Goal: Task Accomplishment & Management: Use online tool/utility

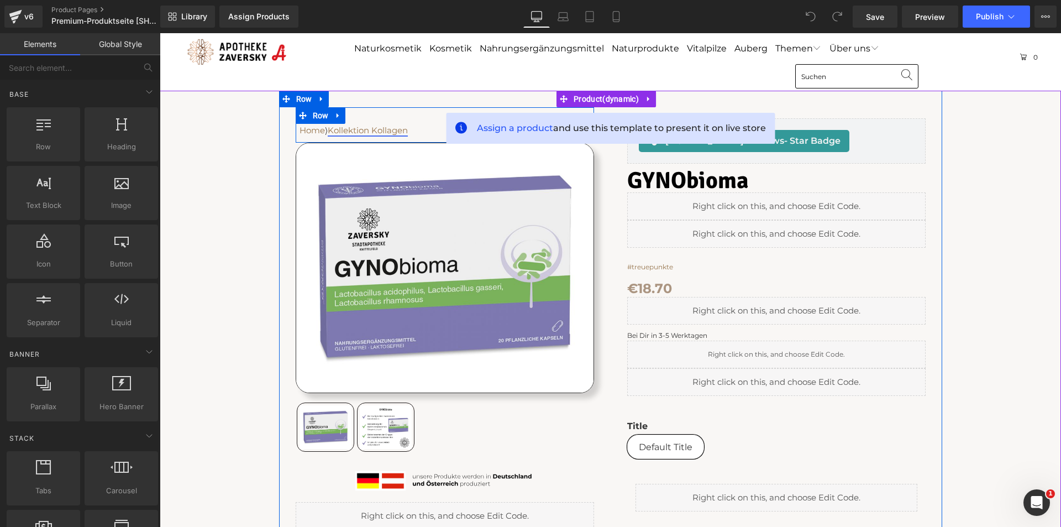
click at [379, 132] on link "Kollektion Kollagen" at bounding box center [368, 130] width 80 height 10
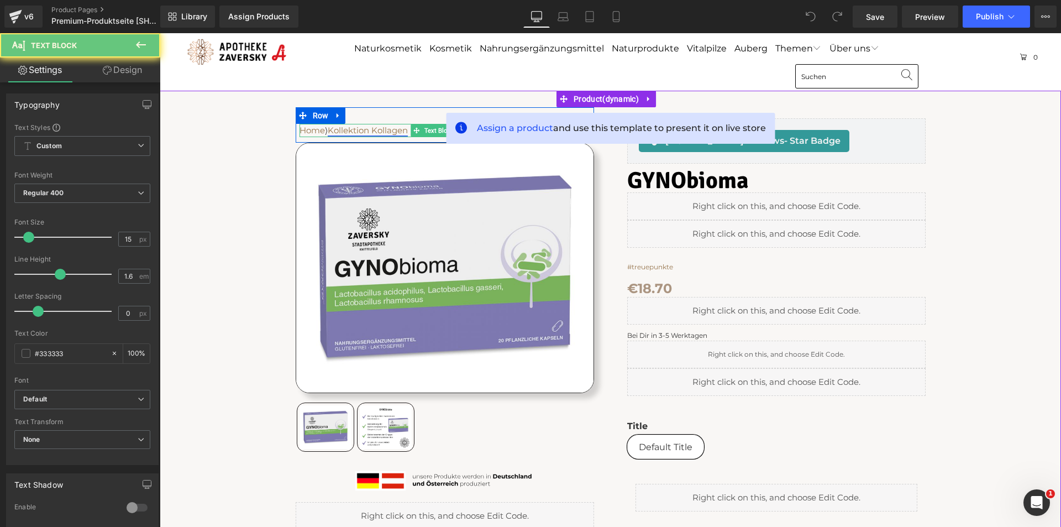
click at [379, 132] on link "Kollektion Kollagen" at bounding box center [368, 130] width 80 height 10
click at [362, 127] on link "Kollektion Kollagen" at bounding box center [368, 130] width 80 height 10
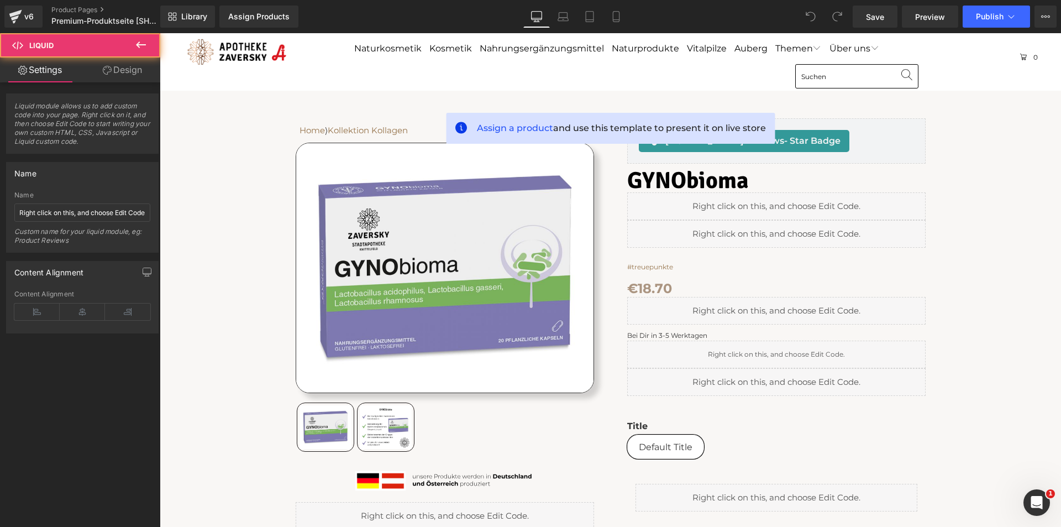
click at [889, 208] on div "Liquid" at bounding box center [776, 206] width 298 height 28
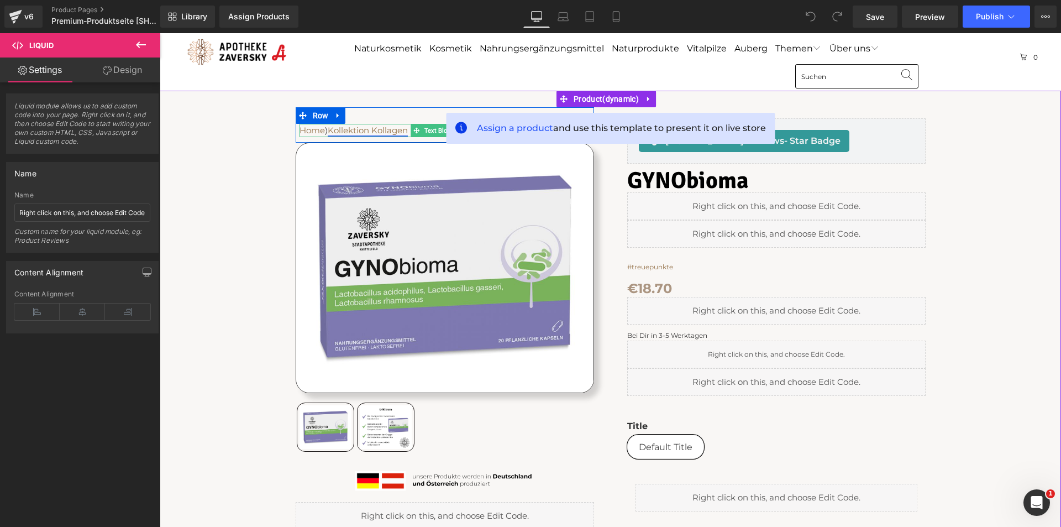
click at [378, 131] on link "Kollektion Kollagen" at bounding box center [368, 130] width 80 height 10
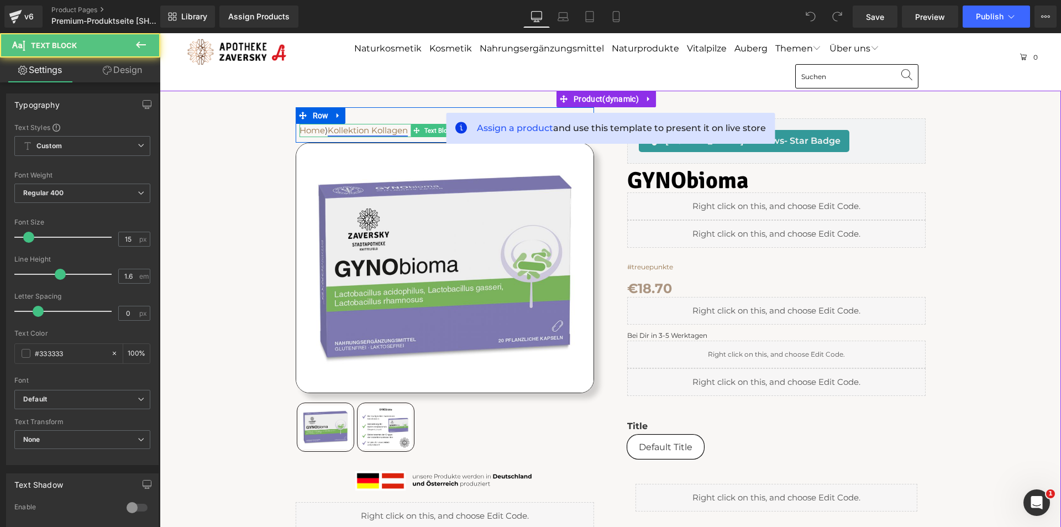
click at [378, 131] on link "Kollektion Kollagen" at bounding box center [368, 130] width 80 height 10
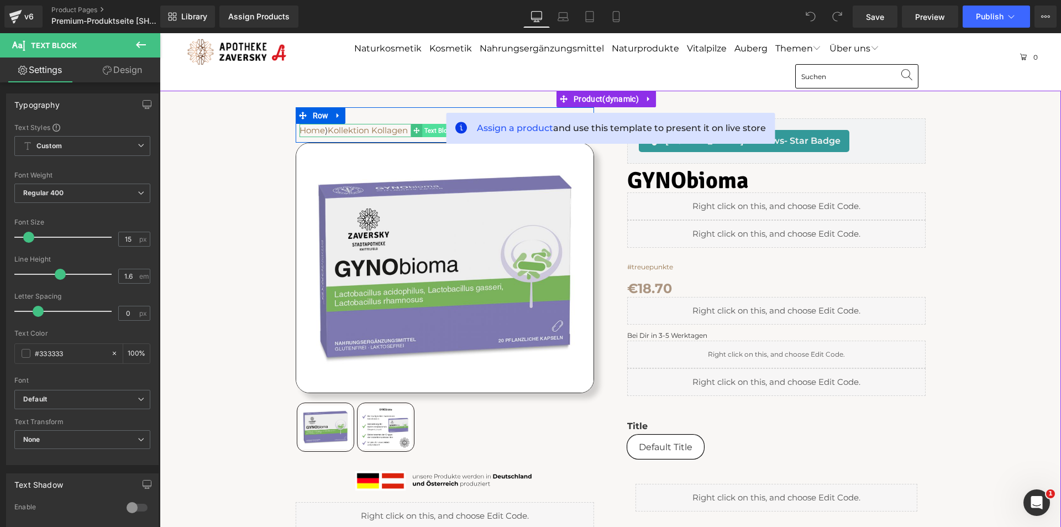
click at [427, 129] on span "Text Block" at bounding box center [439, 130] width 34 height 13
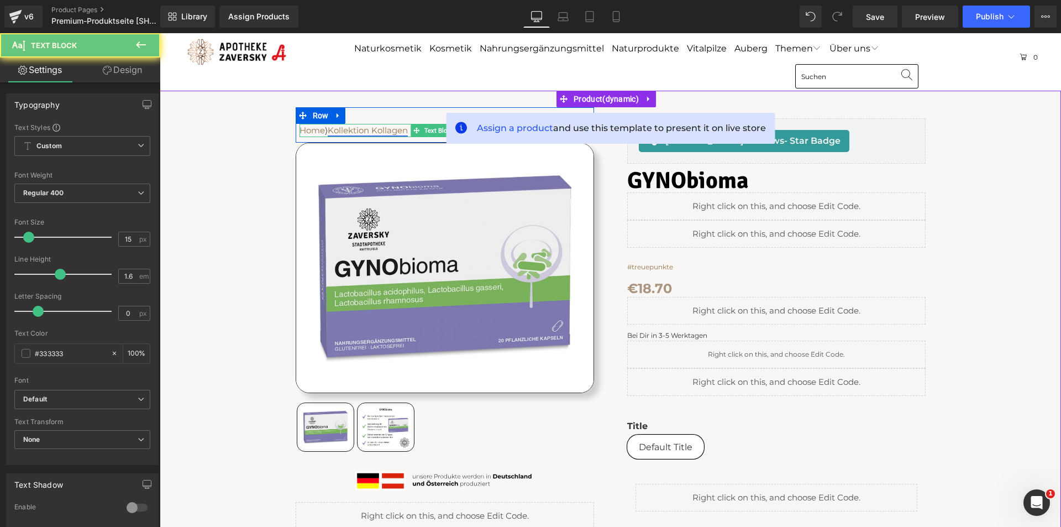
click at [381, 128] on link "Kollektion Kollagen" at bounding box center [368, 130] width 80 height 10
click at [380, 128] on link "Kollektion Kollagen" at bounding box center [368, 130] width 80 height 10
click at [351, 128] on link "Kollektion Kollagen" at bounding box center [368, 130] width 80 height 10
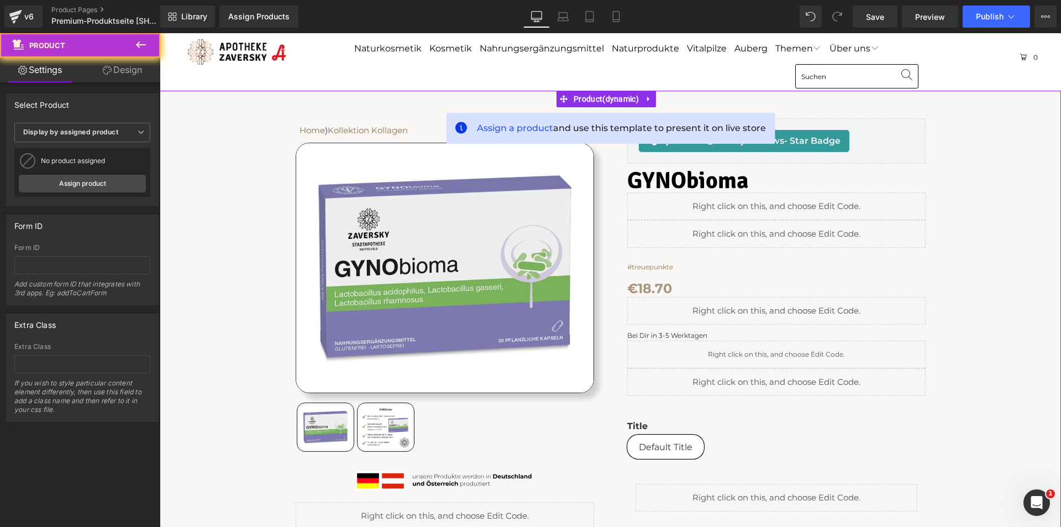
click at [228, 131] on div "Home ⟩ Kollektion Kollagen Text Block Row Sale Off" at bounding box center [610, 420] width 890 height 659
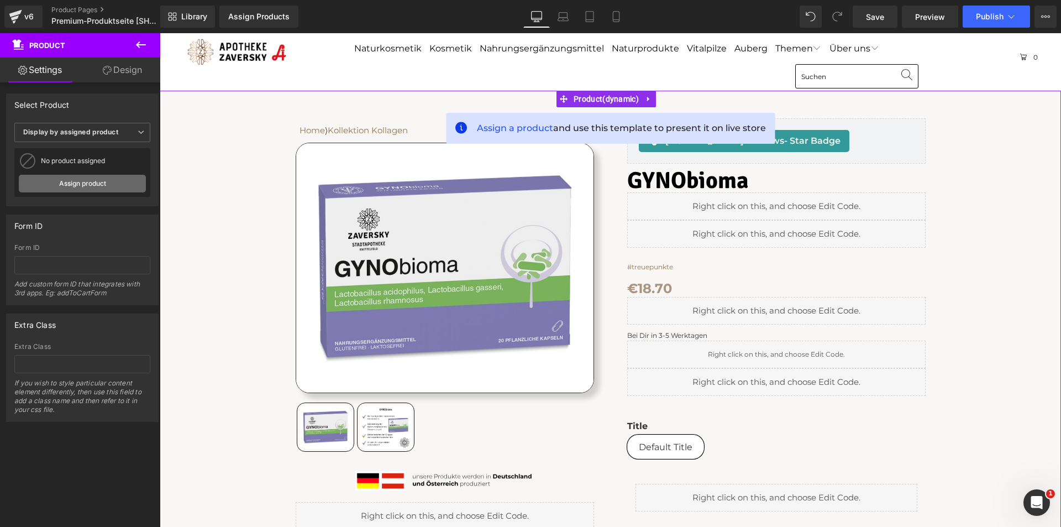
click at [93, 185] on link "Assign product" at bounding box center [82, 184] width 127 height 18
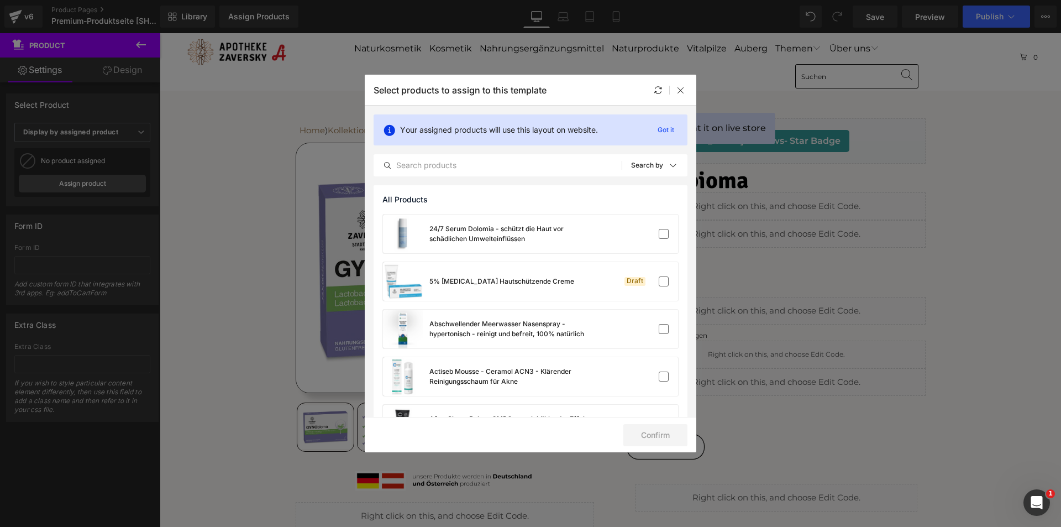
click at [456, 130] on p "Your assigned products will use this layout on website." at bounding box center [499, 130] width 198 height 12
click at [456, 162] on input "text" at bounding box center [498, 165] width 248 height 13
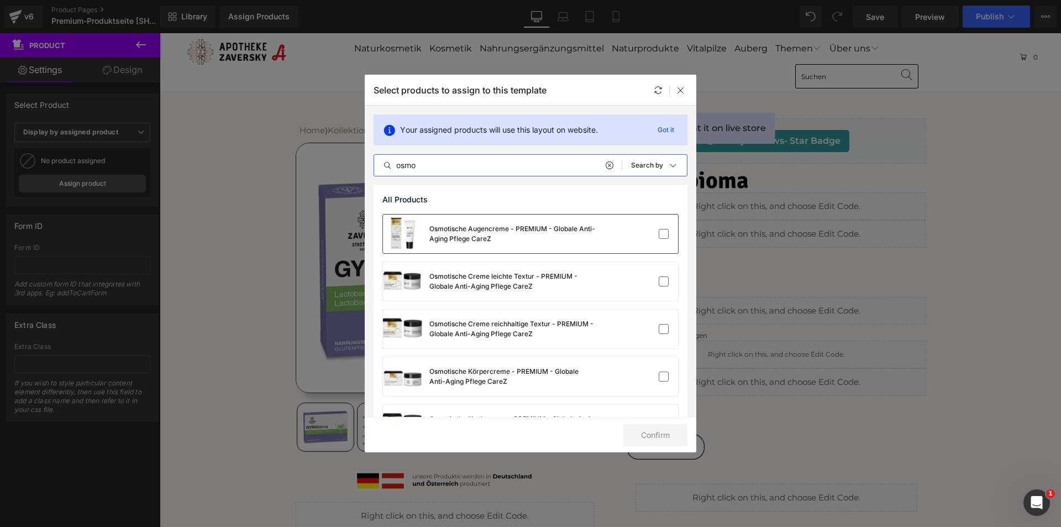
type input "osmo"
click at [465, 226] on div "Osmotische Augencreme - PREMIUM - Globale Anti-Aging Pflege CareZ" at bounding box center [512, 234] width 166 height 20
click at [664, 437] on button "Confirm" at bounding box center [655, 435] width 64 height 22
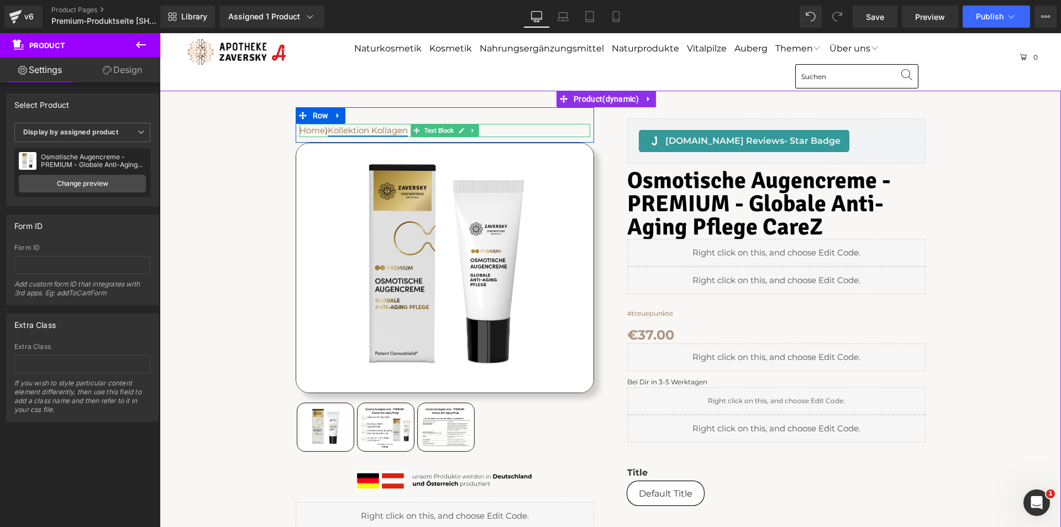
click at [370, 131] on link "Kollektion Kollagen" at bounding box center [368, 130] width 80 height 10
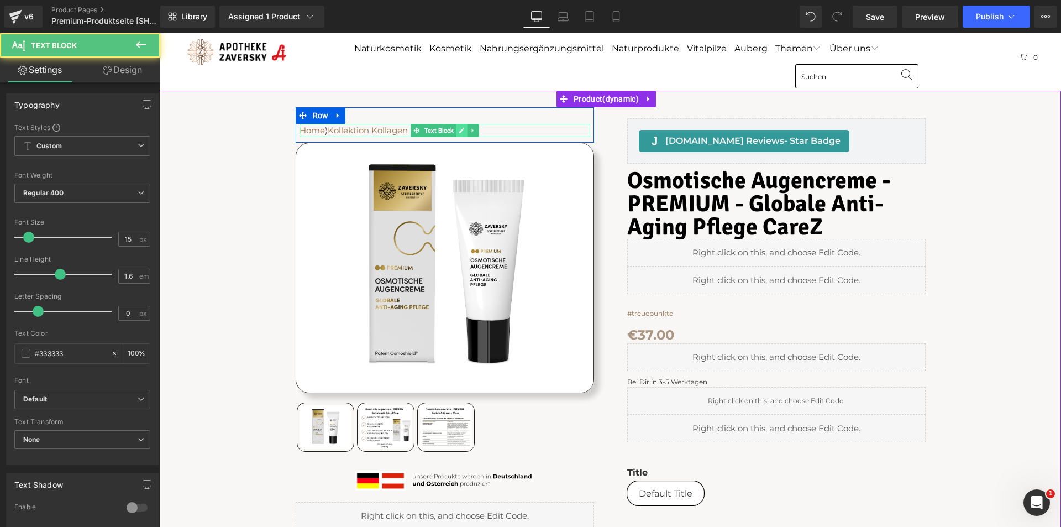
click at [458, 129] on icon at bounding box center [461, 130] width 6 height 7
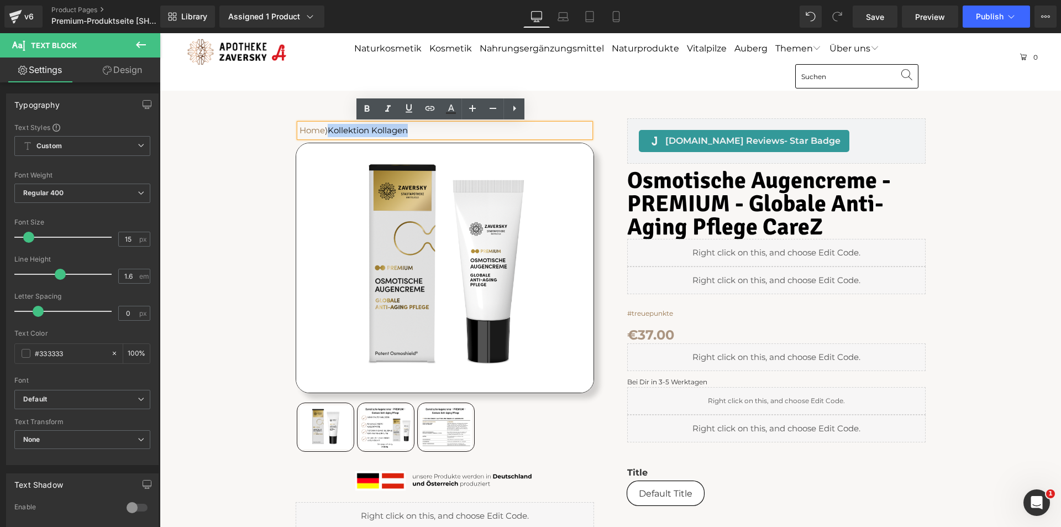
drag, startPoint x: 419, startPoint y: 130, endPoint x: 333, endPoint y: 136, distance: 86.5
click at [333, 136] on p "Home ⟩ Kollektion Kollagen" at bounding box center [445, 130] width 291 height 13
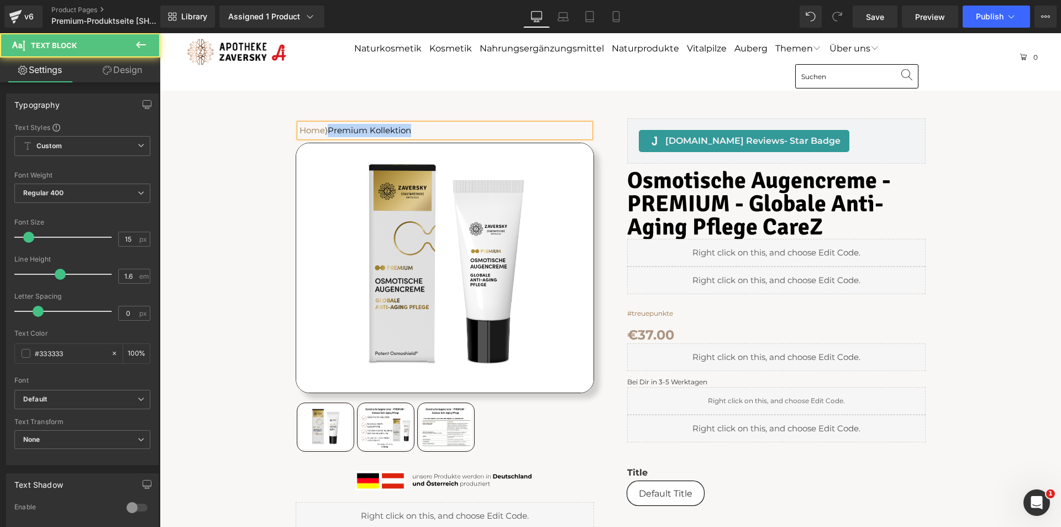
drag, startPoint x: 418, startPoint y: 129, endPoint x: 332, endPoint y: 134, distance: 86.3
click at [332, 134] on p "Home ⟩ P remium Kollektion" at bounding box center [445, 130] width 291 height 13
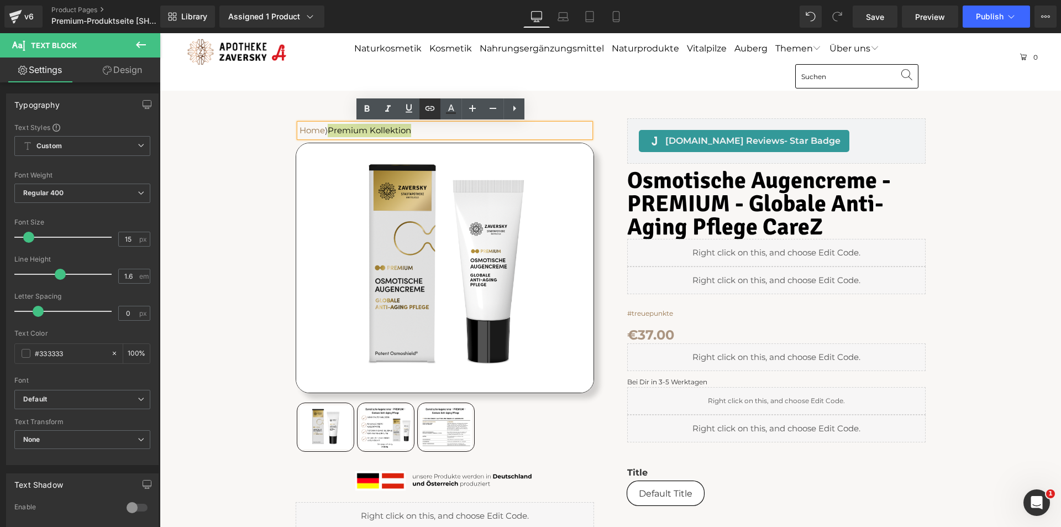
click at [429, 111] on icon at bounding box center [430, 108] width 9 height 4
click at [410, 156] on input "text" at bounding box center [404, 154] width 170 height 28
paste input "/collections/premium"
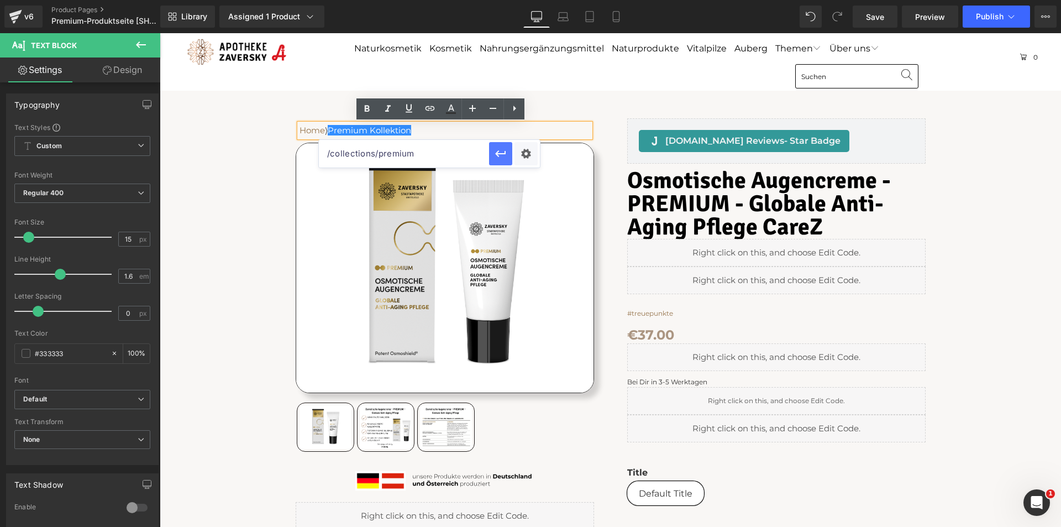
type input "/collections/premium"
click at [501, 153] on icon "button" at bounding box center [500, 153] width 13 height 13
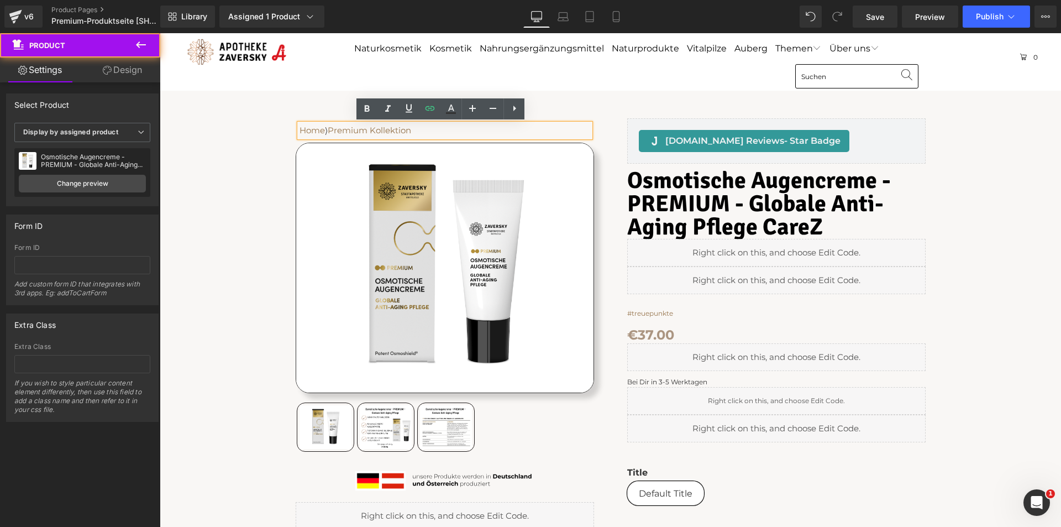
click at [241, 190] on div "Home ⟩ P remium Kollektion Text Block Row Sale Off" at bounding box center [610, 443] width 890 height 705
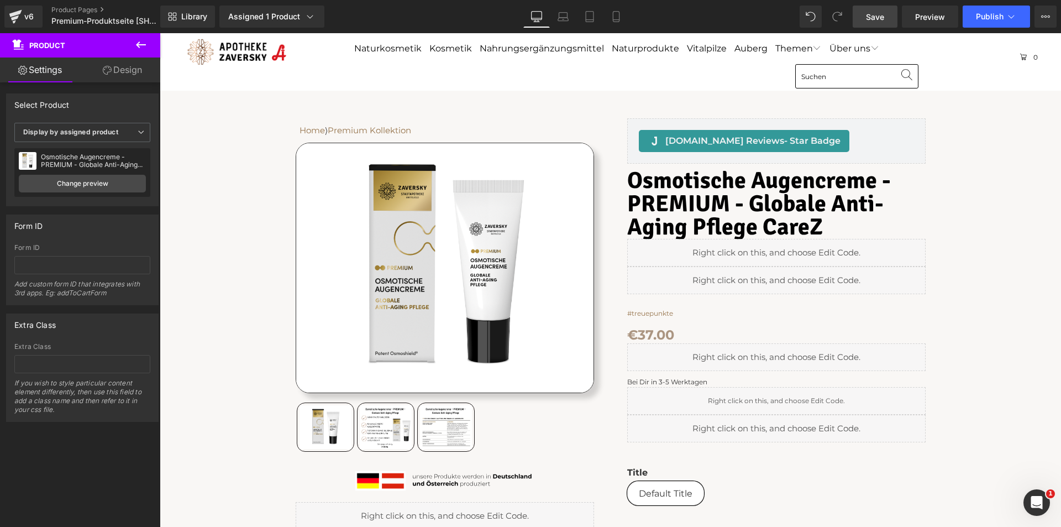
drag, startPoint x: 875, startPoint y: 13, endPoint x: 778, endPoint y: 228, distance: 235.2
click at [875, 13] on span "Save" at bounding box center [875, 17] width 18 height 12
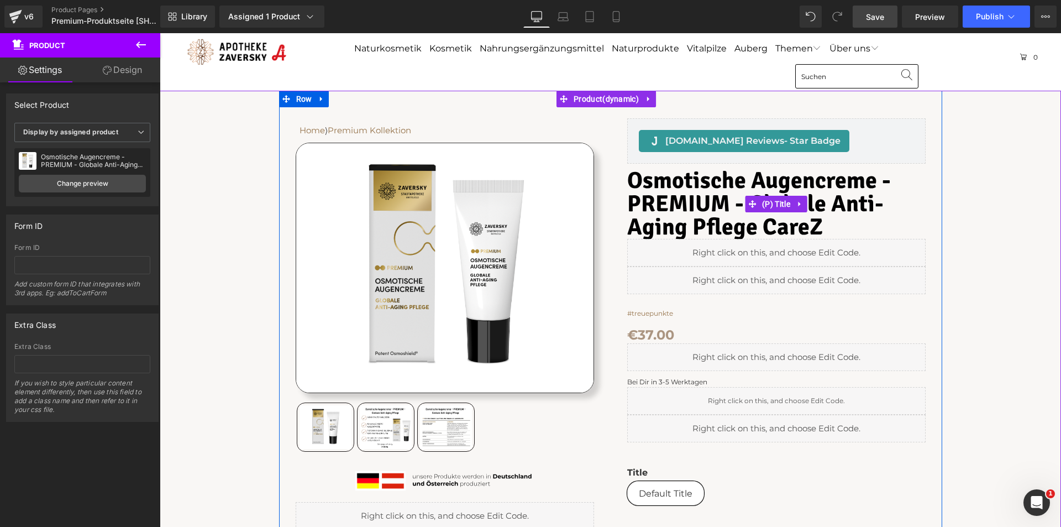
click at [800, 218] on span "Osmotische Augencreme - PREMIUM - Globale Anti-Aging Pflege CareZ" at bounding box center [776, 204] width 298 height 70
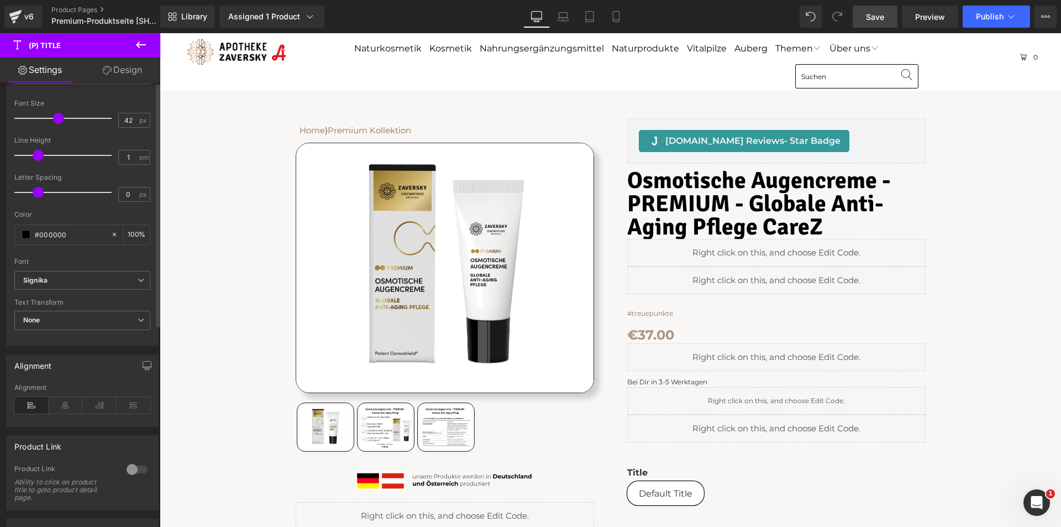
scroll to position [368, 0]
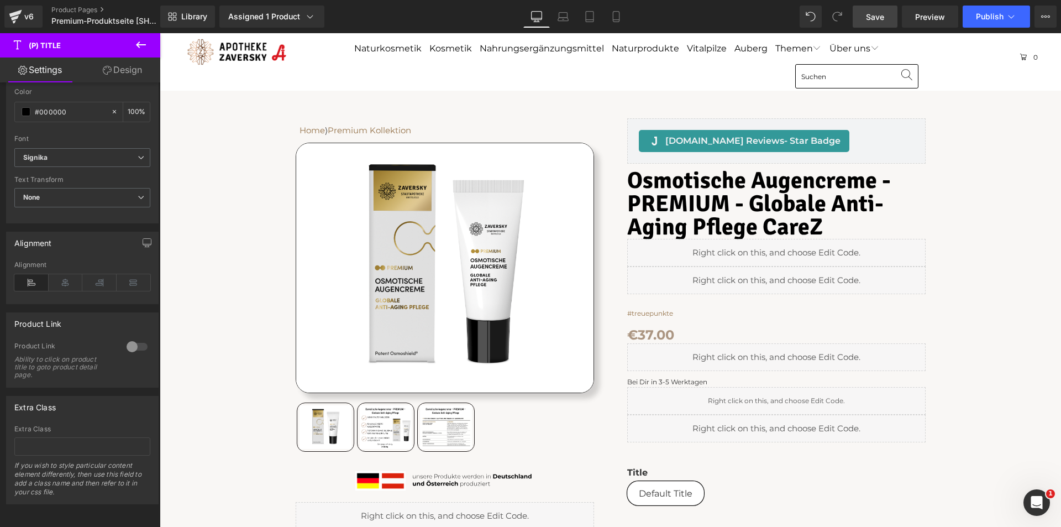
click at [884, 14] on span "Save" at bounding box center [875, 17] width 18 height 12
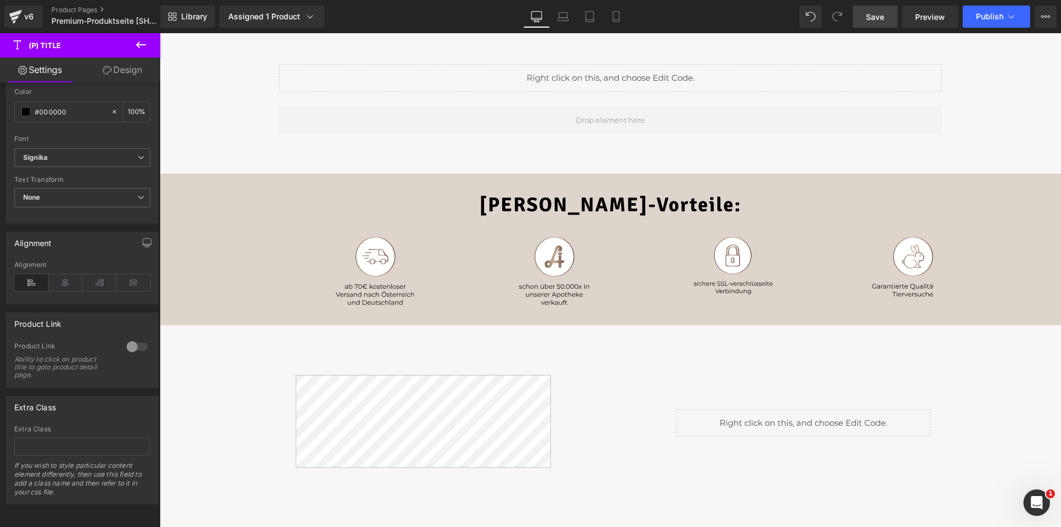
scroll to position [608, 0]
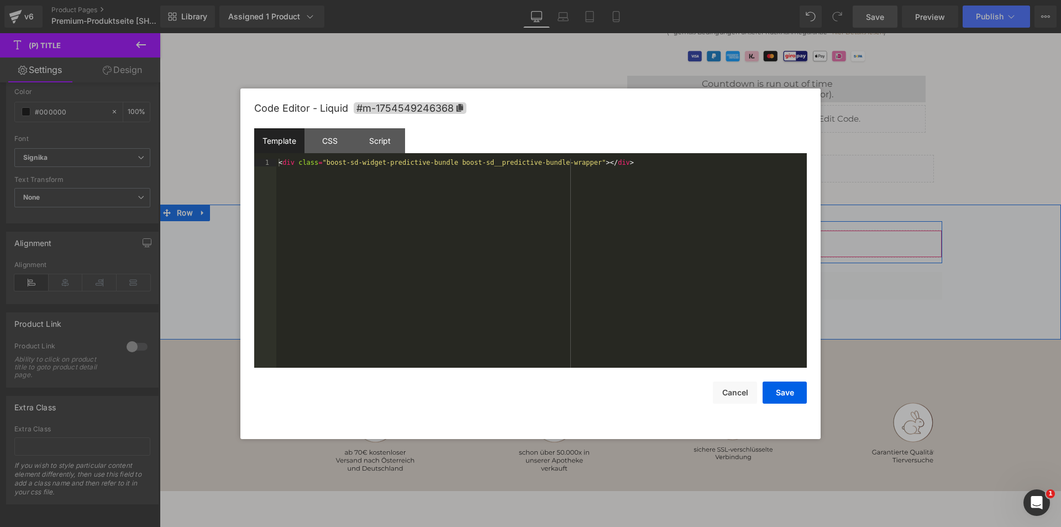
click at [617, 238] on div "Liquid" at bounding box center [610, 244] width 663 height 28
click at [731, 392] on button "Cancel" at bounding box center [735, 392] width 44 height 22
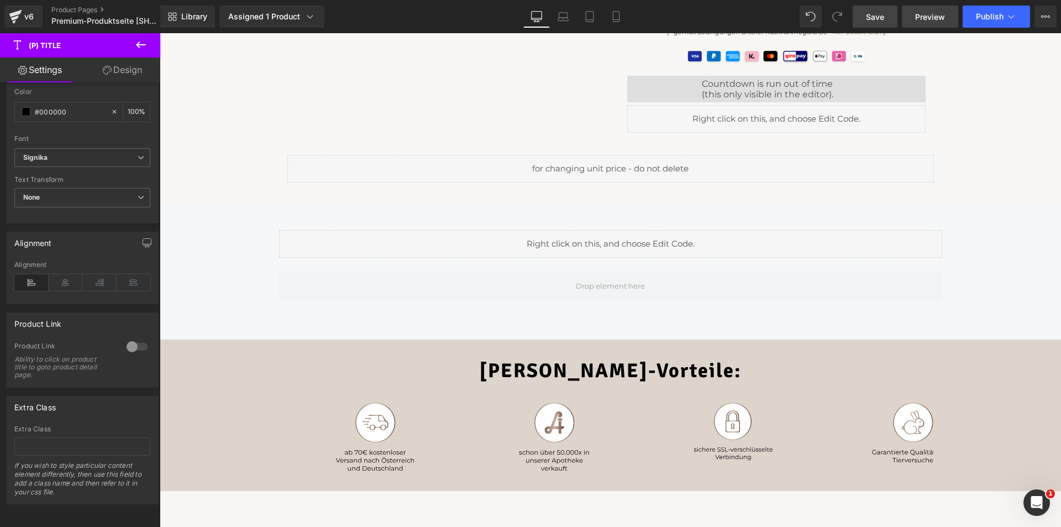
click at [957, 22] on link "Preview" at bounding box center [930, 17] width 56 height 22
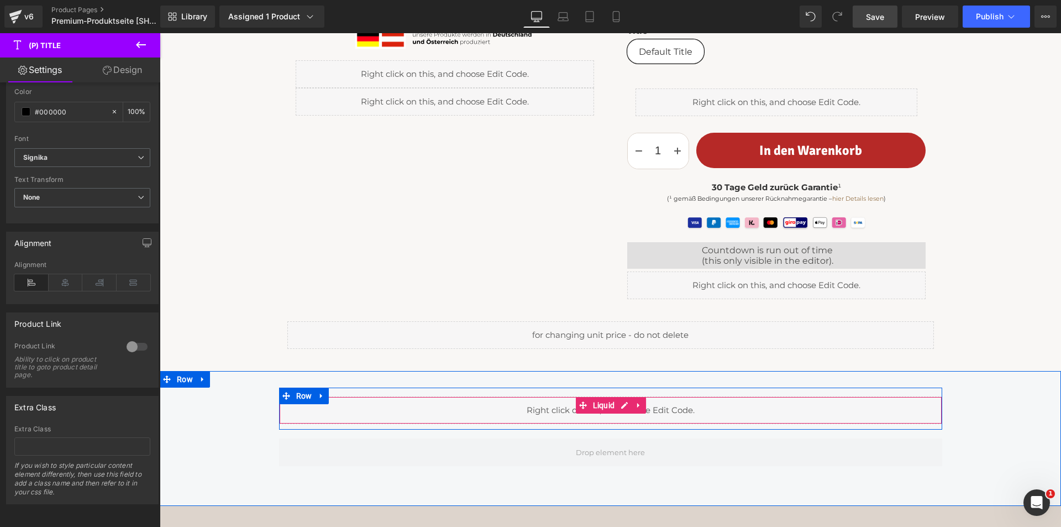
scroll to position [332, 0]
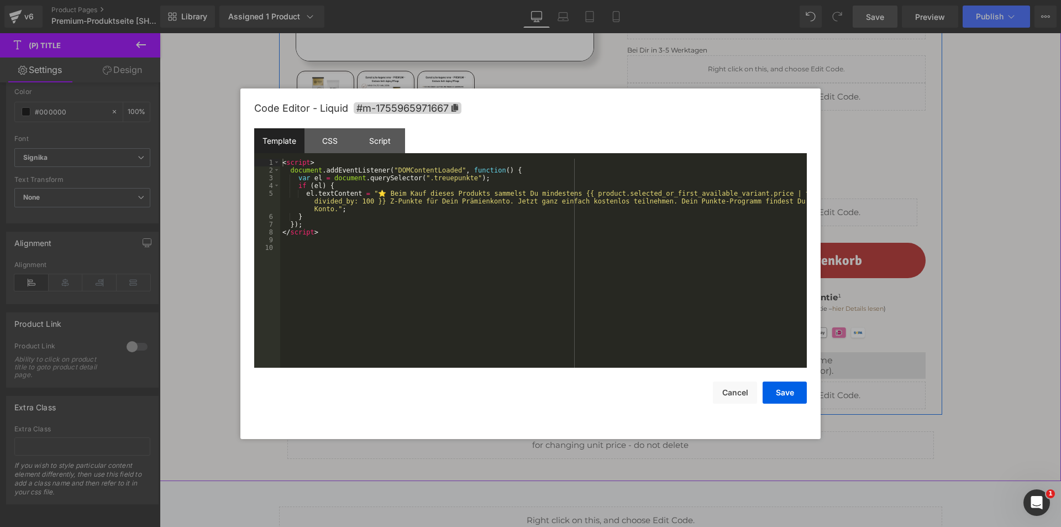
click at [456, 207] on div "Liquid" at bounding box center [445, 212] width 298 height 28
click at [731, 391] on button "Cancel" at bounding box center [735, 392] width 44 height 22
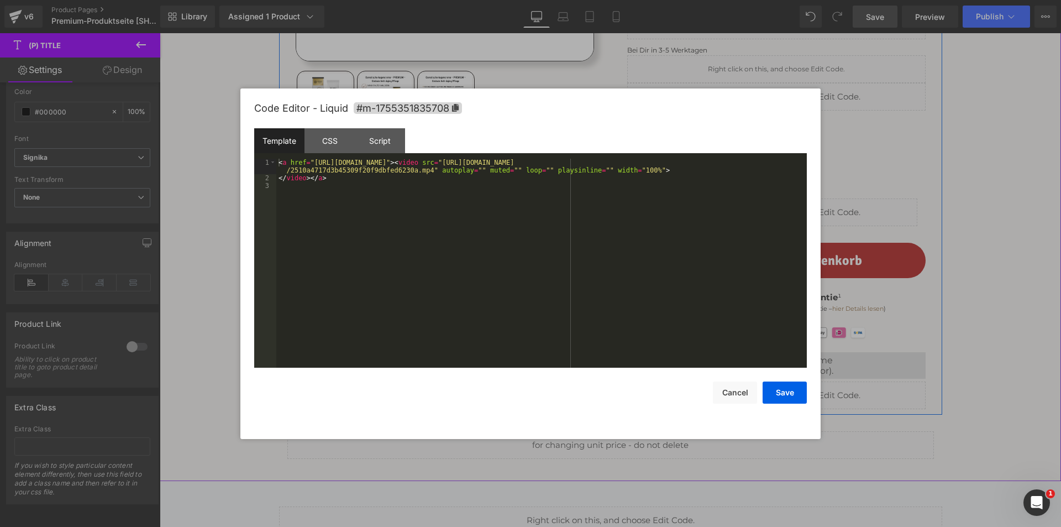
click at [454, 178] on div "Liquid" at bounding box center [445, 184] width 298 height 28
drag, startPoint x: 547, startPoint y: 334, endPoint x: 716, endPoint y: 375, distance: 174.0
click at [733, 391] on button "Cancel" at bounding box center [735, 392] width 44 height 22
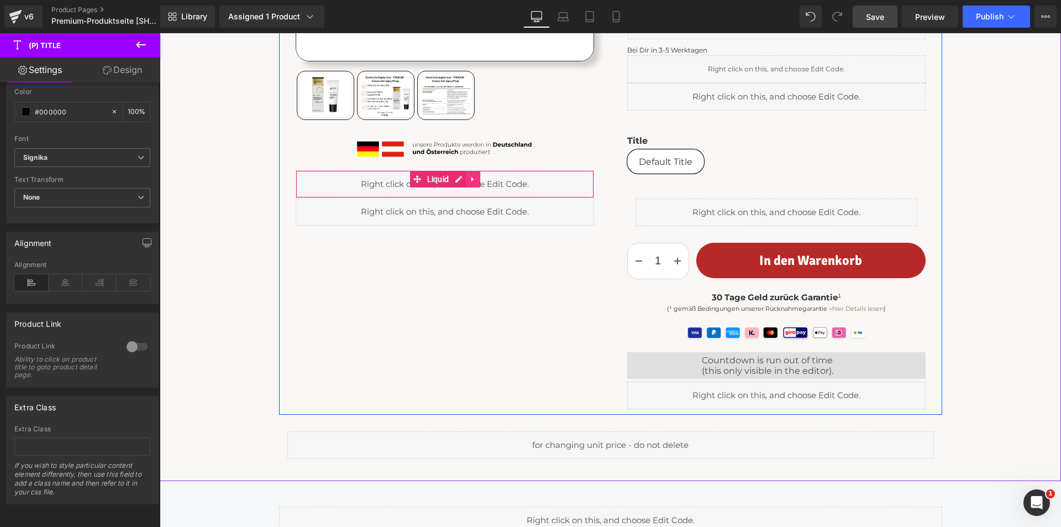
click at [471, 180] on icon at bounding box center [473, 179] width 8 height 8
click at [476, 177] on icon at bounding box center [480, 179] width 8 height 8
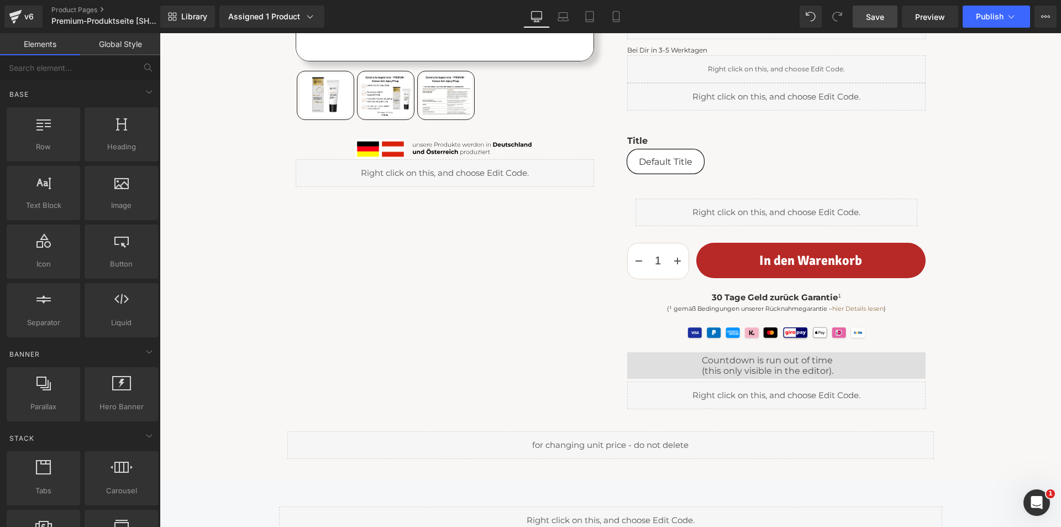
click at [886, 20] on link "Save" at bounding box center [875, 17] width 45 height 22
click at [985, 14] on span "Publish" at bounding box center [990, 16] width 28 height 9
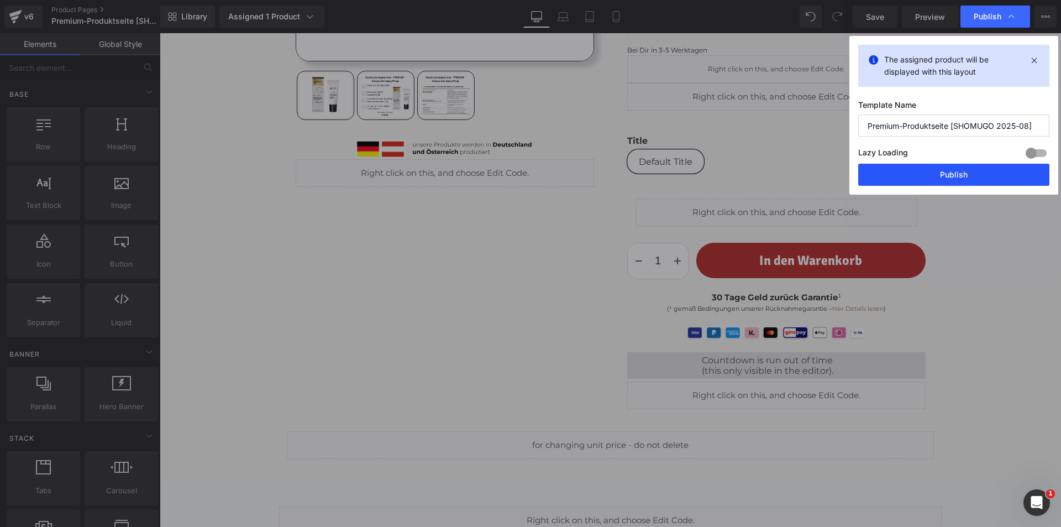
click at [941, 176] on button "Publish" at bounding box center [953, 175] width 191 height 22
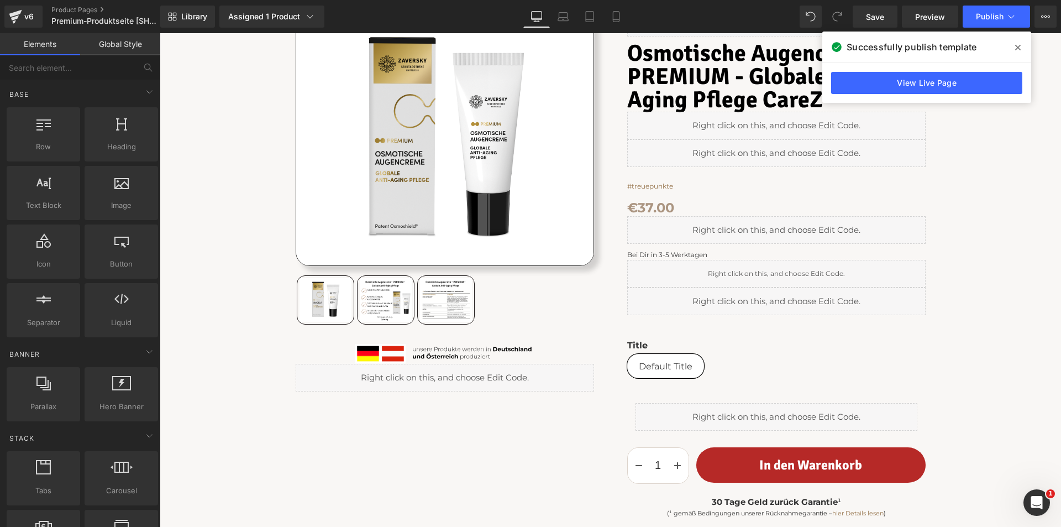
scroll to position [0, 0]
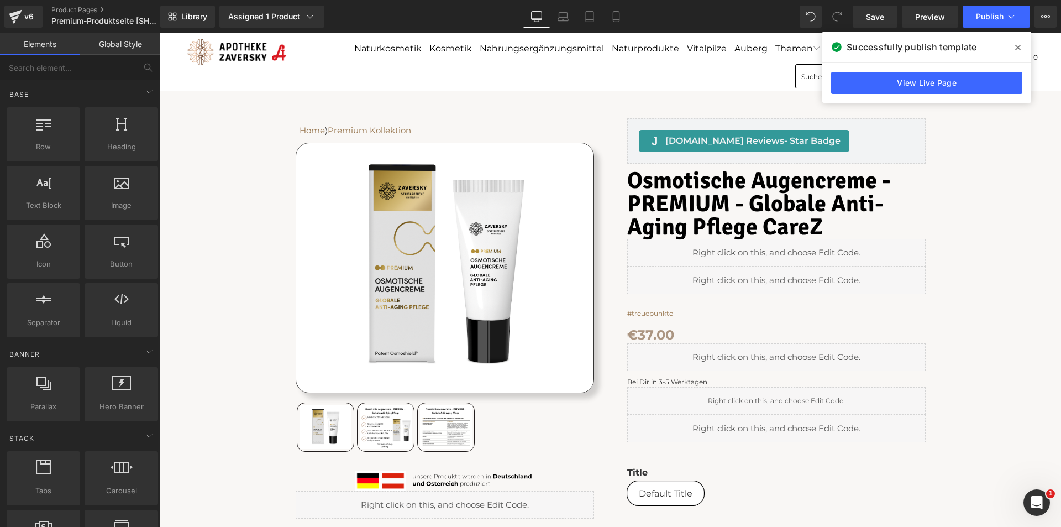
click at [1020, 45] on icon at bounding box center [1018, 48] width 6 height 6
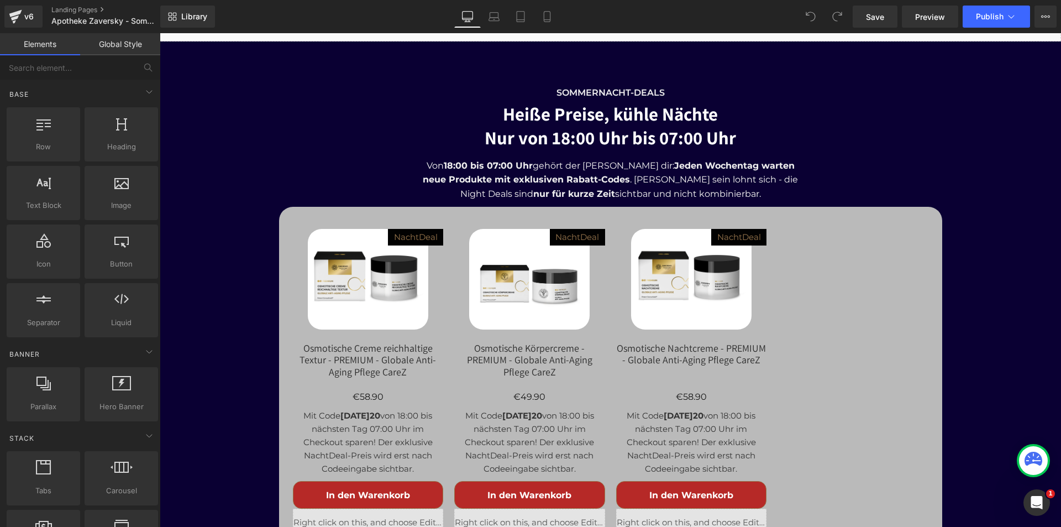
scroll to position [4417, 0]
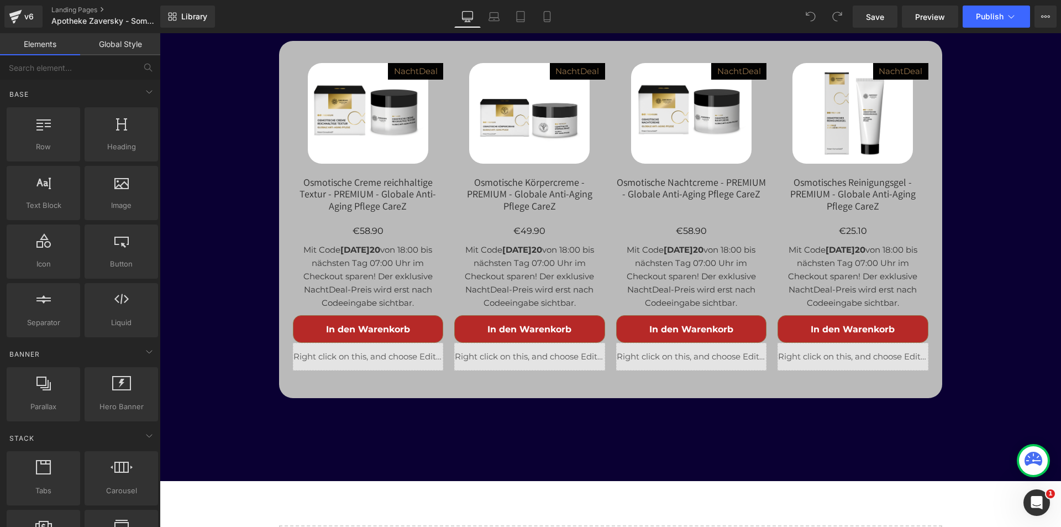
click at [361, 244] on strong "[DATE]20" at bounding box center [360, 249] width 40 height 10
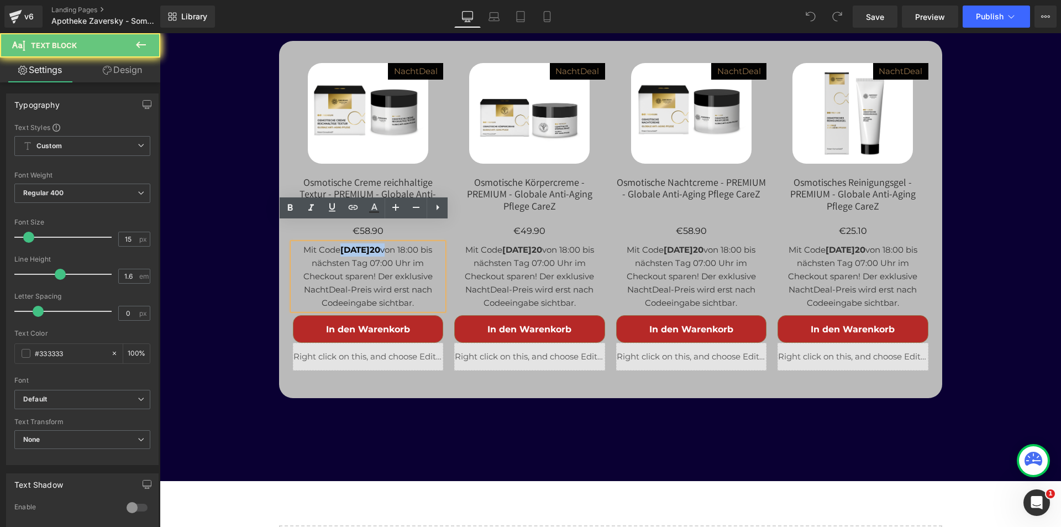
click at [380, 244] on strong "[DATE]20" at bounding box center [360, 249] width 40 height 10
drag, startPoint x: 409, startPoint y: 228, endPoint x: 354, endPoint y: 240, distance: 57.2
click at [340, 244] on strong "[DATE]20" at bounding box center [360, 249] width 40 height 10
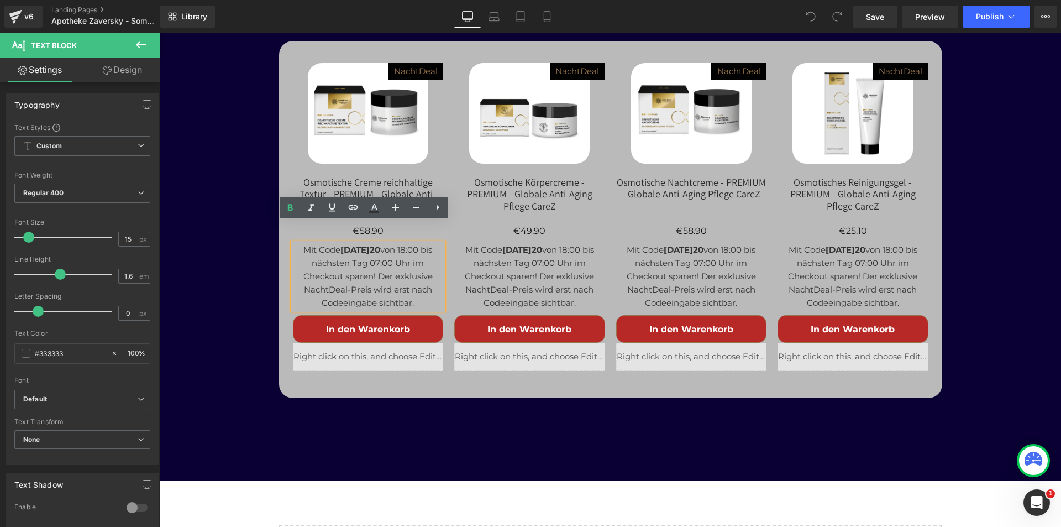
paste div
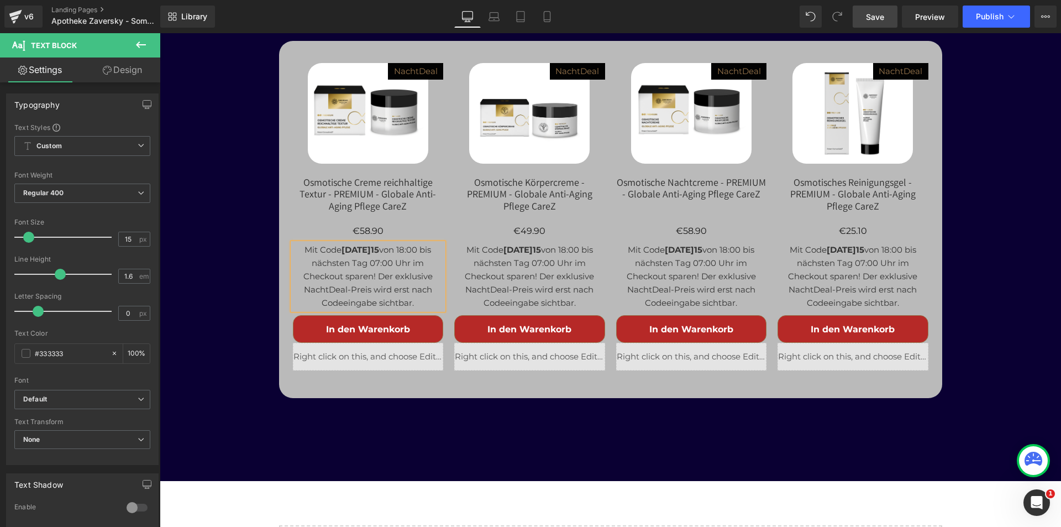
click at [878, 13] on span "Save" at bounding box center [875, 17] width 18 height 12
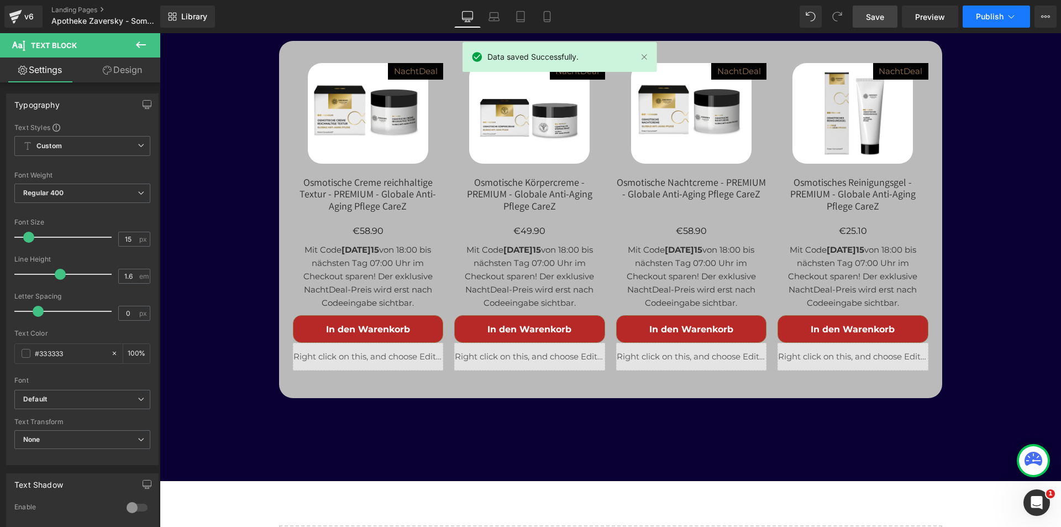
click at [984, 16] on span "Publish" at bounding box center [990, 16] width 28 height 9
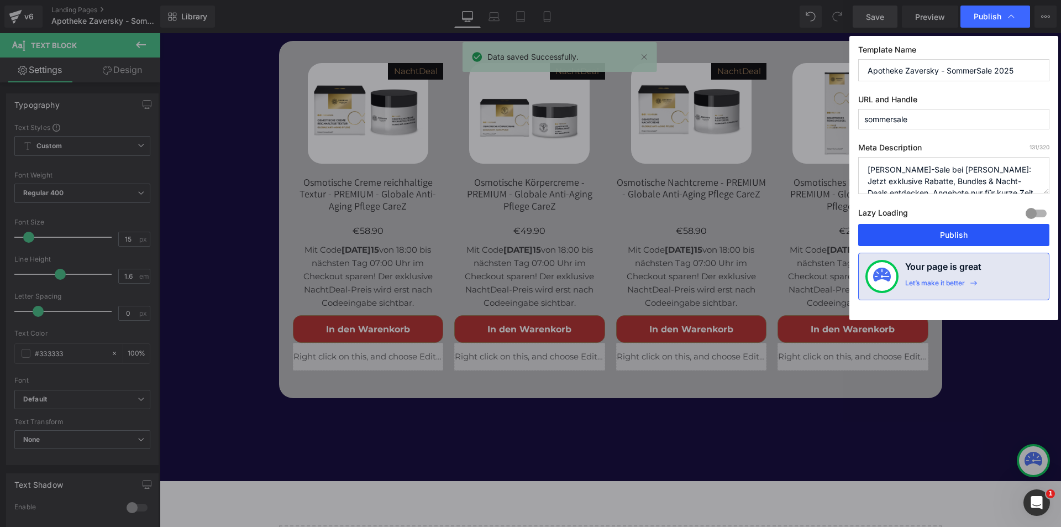
click at [946, 233] on button "Publish" at bounding box center [953, 235] width 191 height 22
